Goal: Task Accomplishment & Management: Use online tool/utility

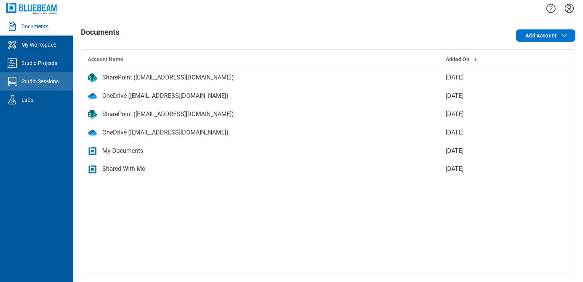
click at [40, 75] on link "Studio Sessions" at bounding box center [36, 81] width 73 height 18
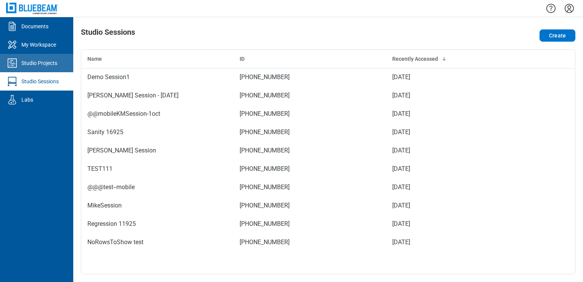
click at [58, 63] on link "Studio Projects" at bounding box center [36, 63] width 73 height 18
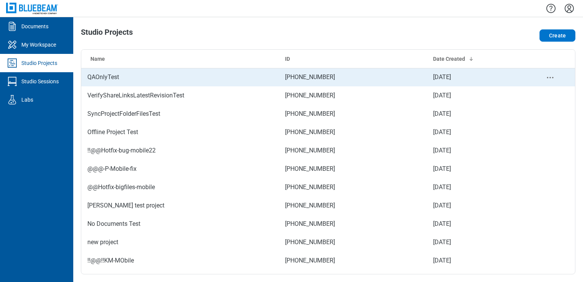
click at [146, 78] on td "QAOnlyTest" at bounding box center [180, 77] width 198 height 18
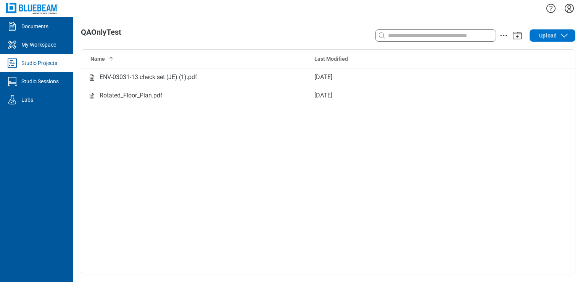
click at [53, 65] on div "Studio Projects" at bounding box center [39, 63] width 36 height 8
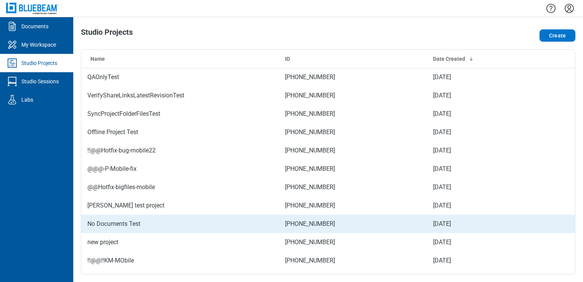
click at [145, 225] on td "No Documents Test" at bounding box center [180, 223] width 198 height 18
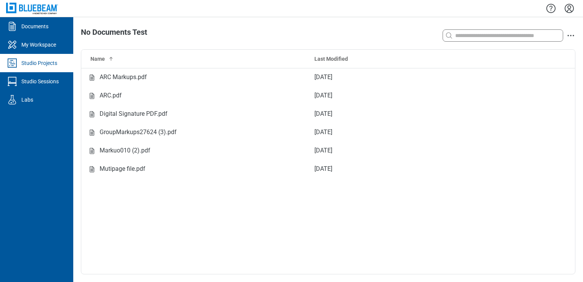
click at [49, 64] on div "Studio Projects" at bounding box center [39, 63] width 36 height 8
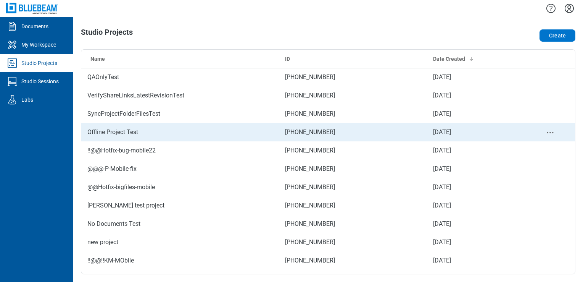
click at [113, 127] on td "Offline Project Test" at bounding box center [180, 132] width 198 height 18
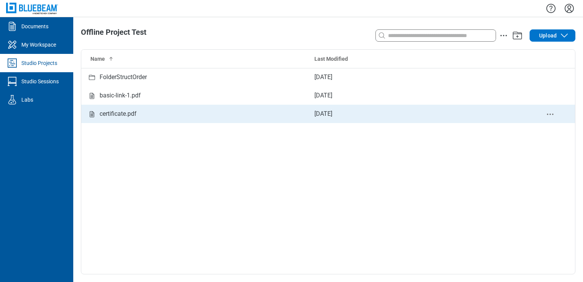
click at [124, 111] on div "certificate.pdf" at bounding box center [118, 114] width 37 height 10
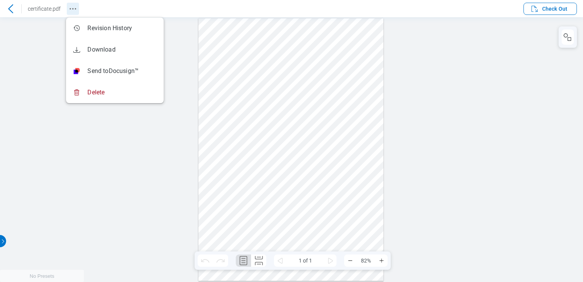
click at [72, 11] on icon "Revision History" at bounding box center [72, 8] width 9 height 9
